Goal: Task Accomplishment & Management: Use online tool/utility

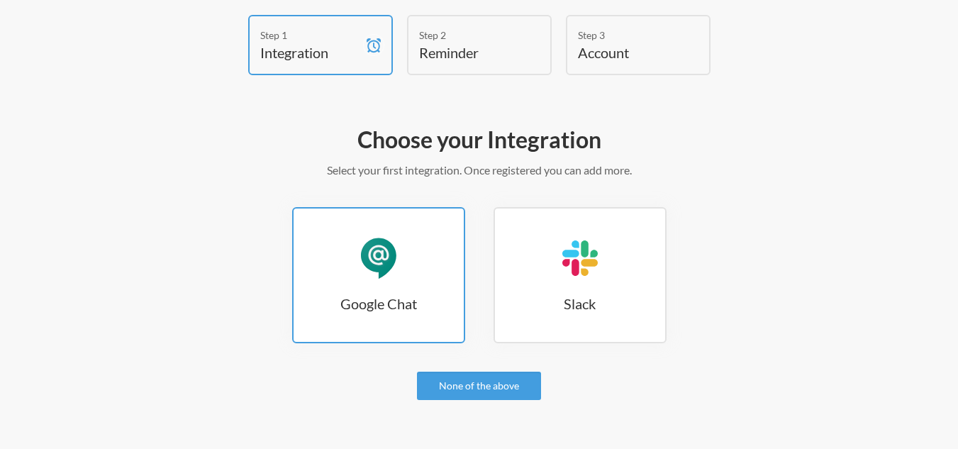
scroll to position [53, 0]
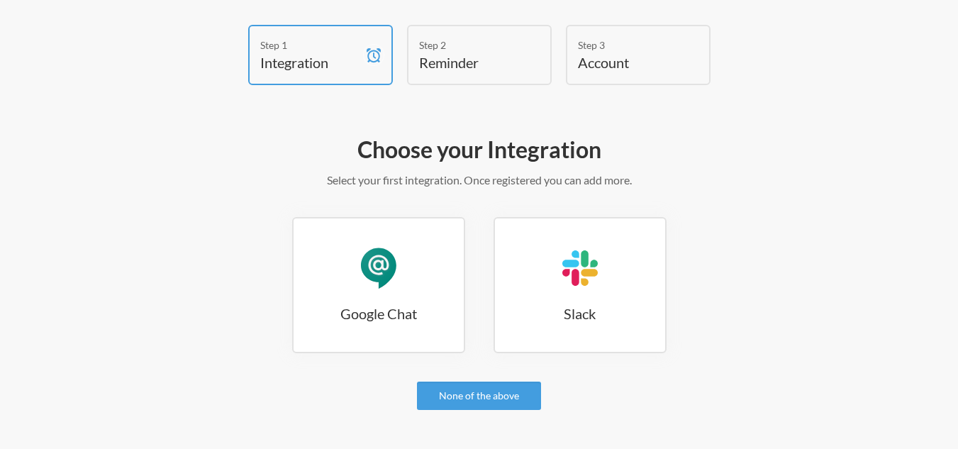
click at [417, 356] on div "Google Chat Google Chat Slack Slack" at bounding box center [479, 292] width 822 height 150
click at [393, 310] on h3 "Google Chat" at bounding box center [378, 313] width 170 height 20
click at [451, 391] on link "None of the above" at bounding box center [479, 395] width 124 height 28
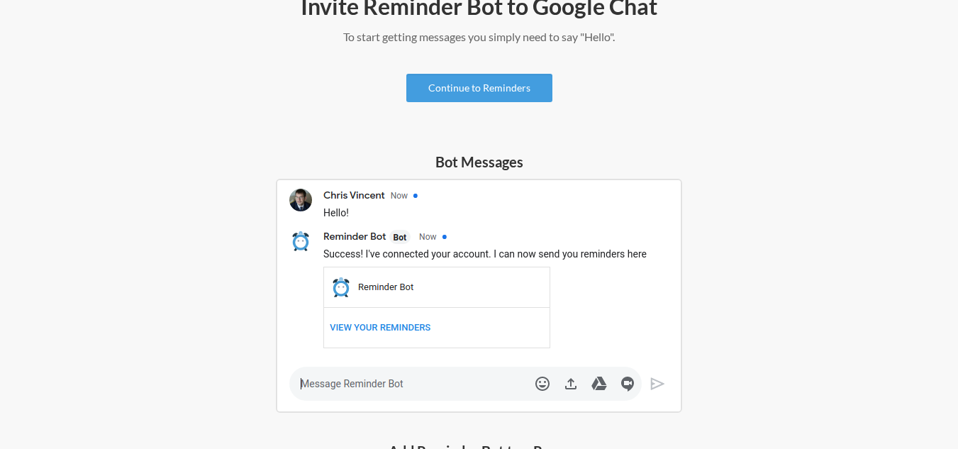
scroll to position [209, 0]
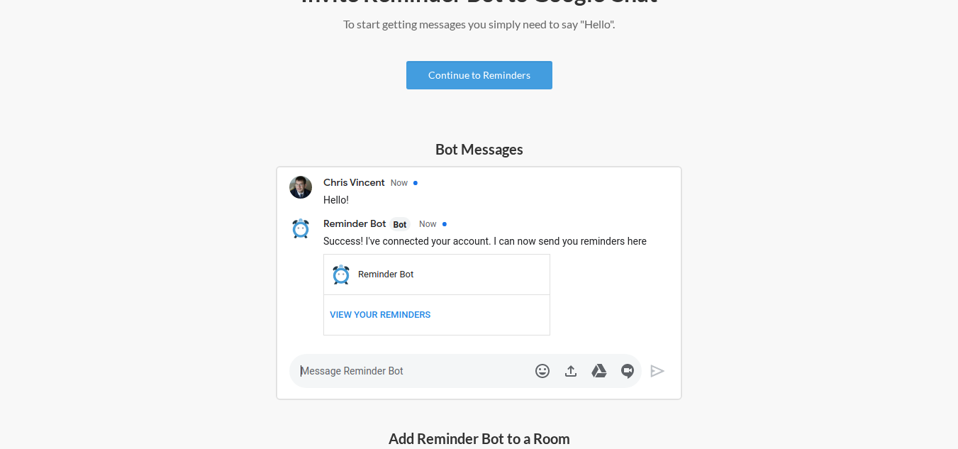
click at [405, 321] on img at bounding box center [479, 283] width 406 height 234
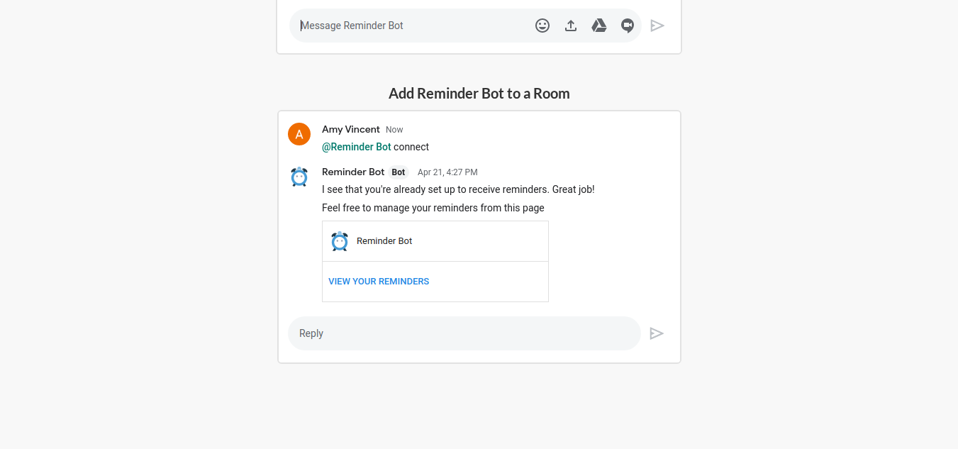
click at [353, 340] on img at bounding box center [479, 237] width 404 height 254
click at [367, 340] on img at bounding box center [479, 237] width 404 height 254
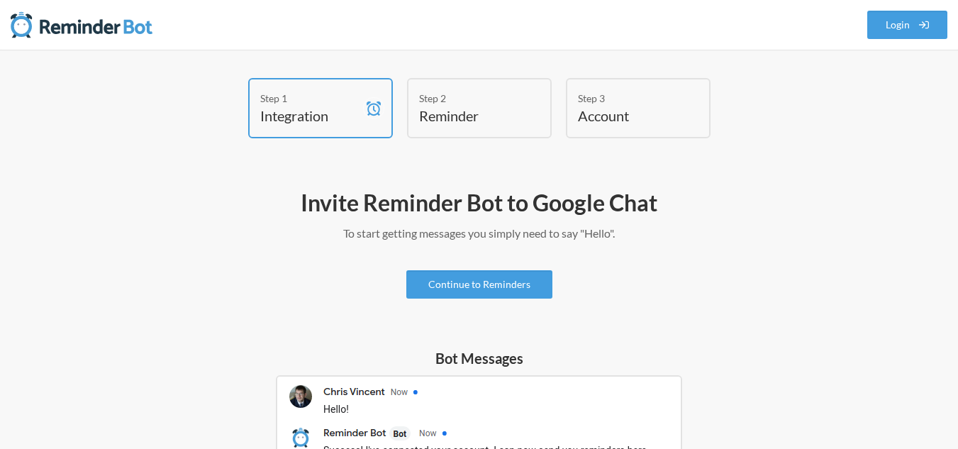
scroll to position [49, 0]
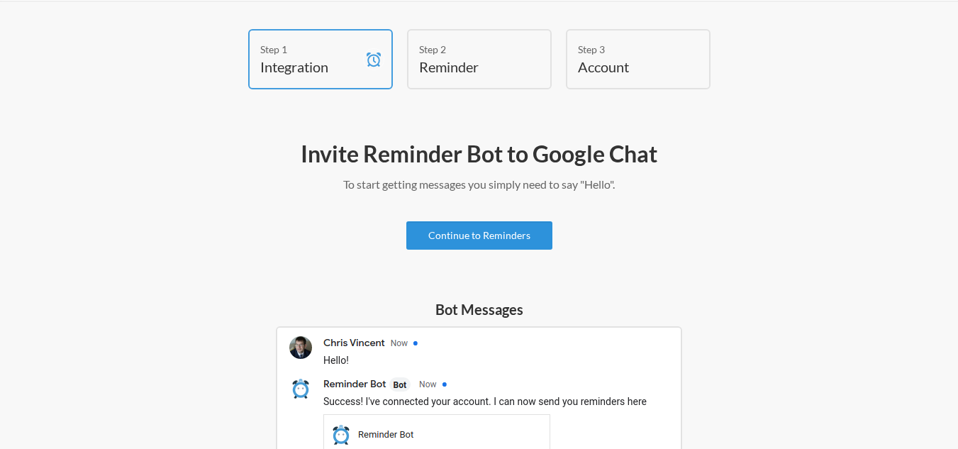
click at [476, 247] on link "Continue to Reminders" at bounding box center [479, 235] width 146 height 28
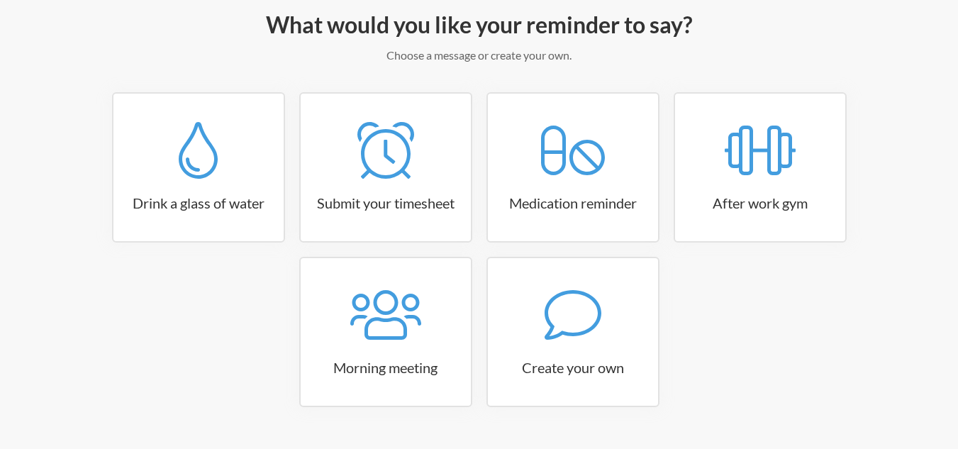
scroll to position [214, 0]
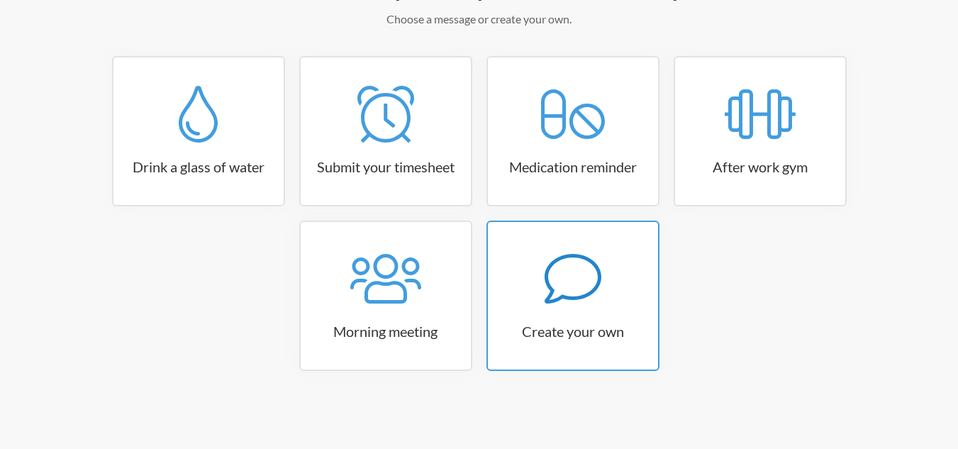
click at [551, 270] on icon at bounding box center [572, 278] width 57 height 57
select select "09:30:00"
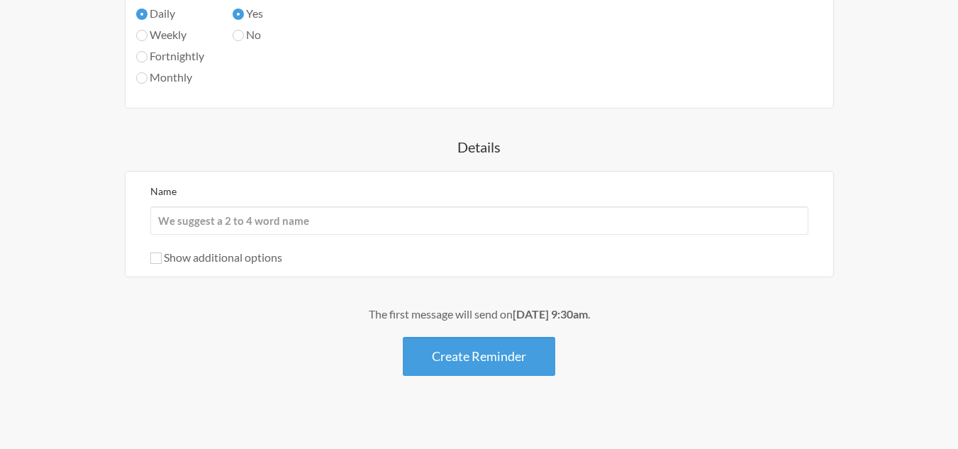
scroll to position [847, 0]
